Goal: Information Seeking & Learning: Learn about a topic

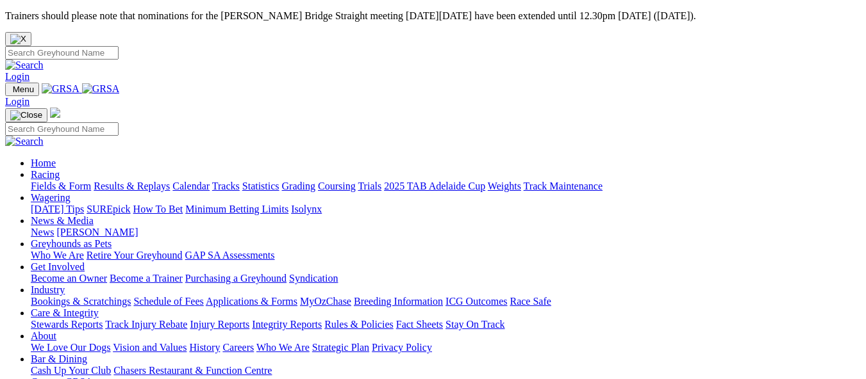
scroll to position [522, 0]
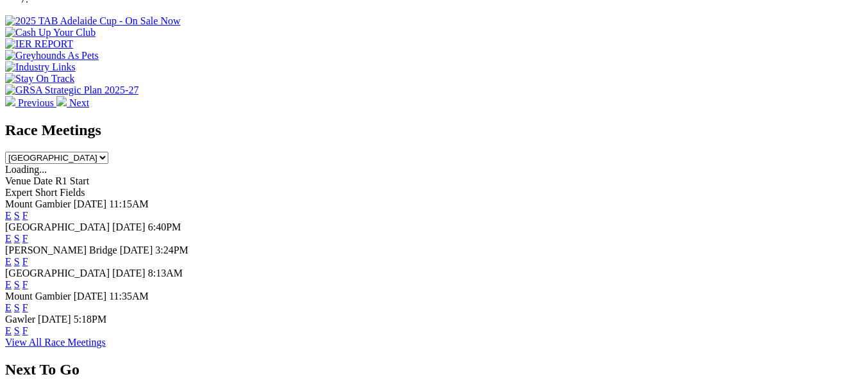
click at [28, 279] on link "F" at bounding box center [25, 284] width 6 height 11
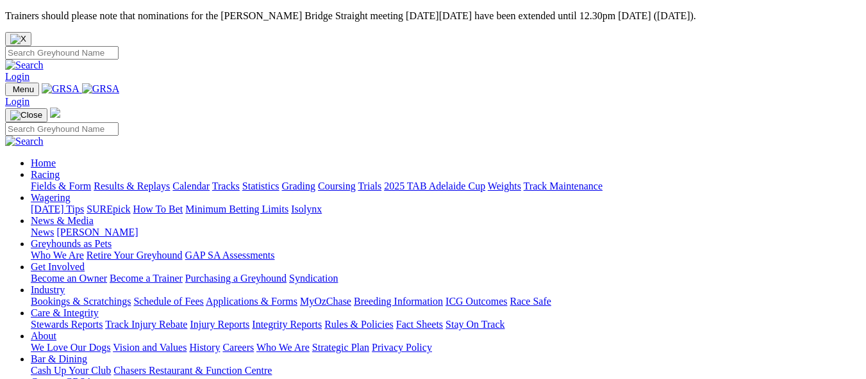
scroll to position [522, 0]
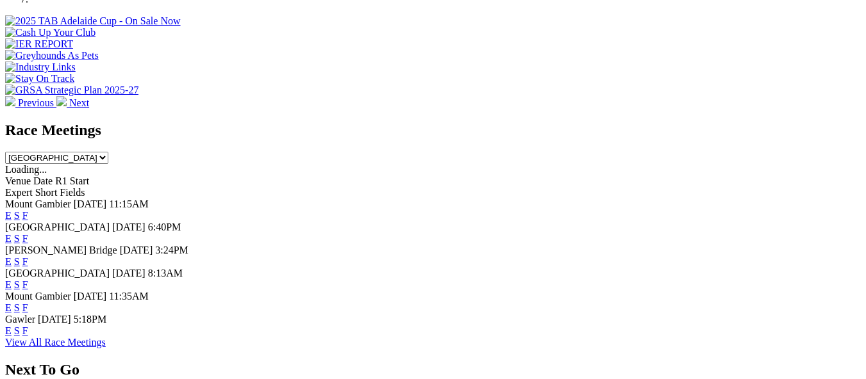
click at [28, 326] on link "F" at bounding box center [25, 331] width 6 height 11
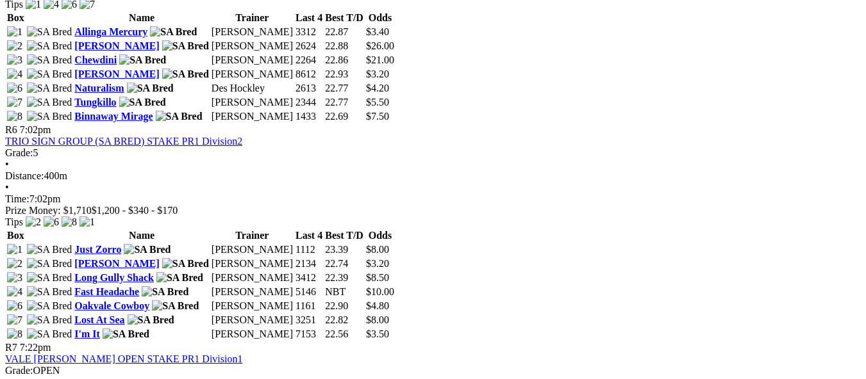
scroll to position [1615, 0]
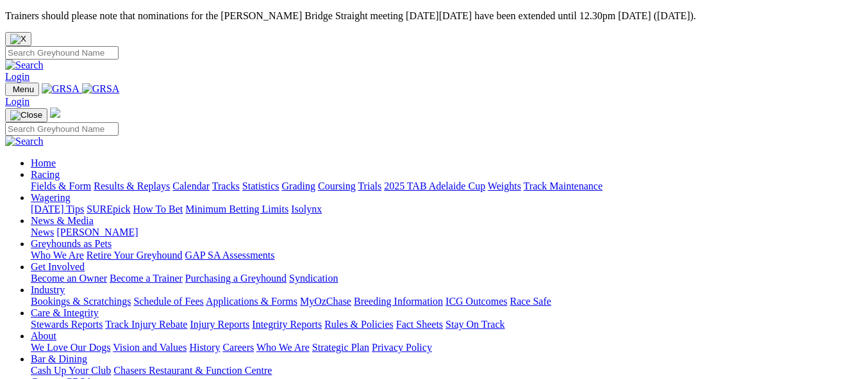
scroll to position [522, 0]
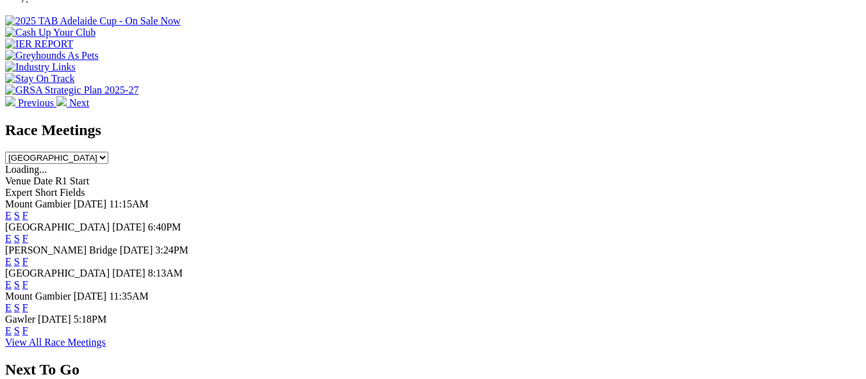
click at [28, 303] on link "F" at bounding box center [25, 308] width 6 height 11
